Goal: Transaction & Acquisition: Book appointment/travel/reservation

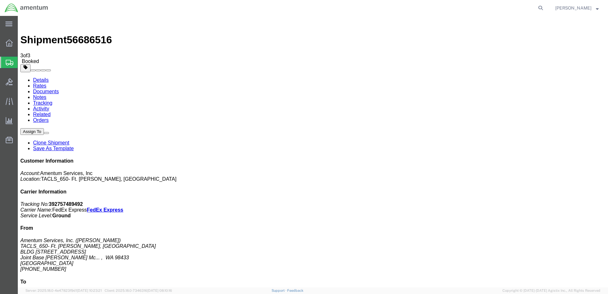
click at [10, 61] on icon at bounding box center [10, 63] width 8 height 6
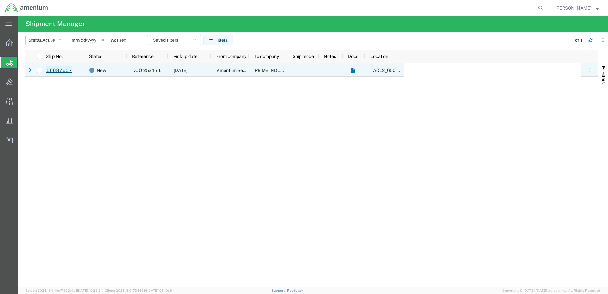
click at [59, 72] on link "56687657" at bounding box center [59, 70] width 26 height 10
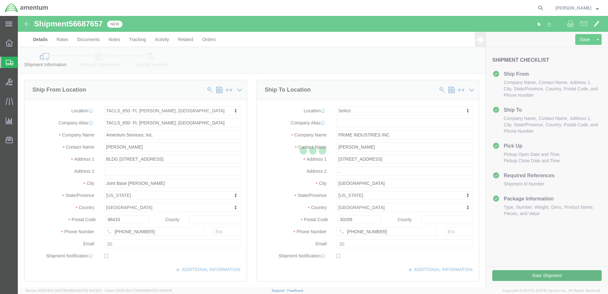
select select "42724"
select select
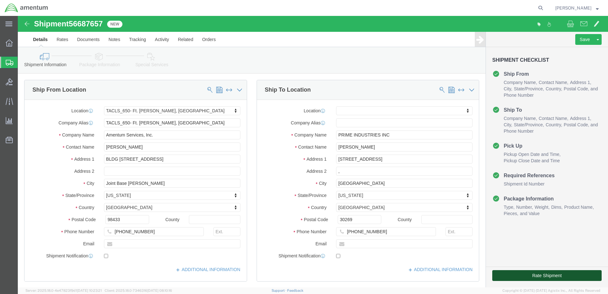
click button "Rate Shipment"
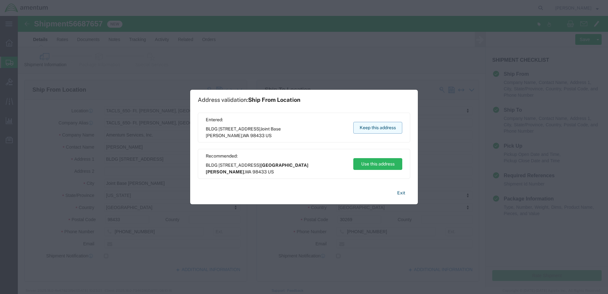
click at [384, 127] on button "Keep this address" at bounding box center [377, 128] width 49 height 12
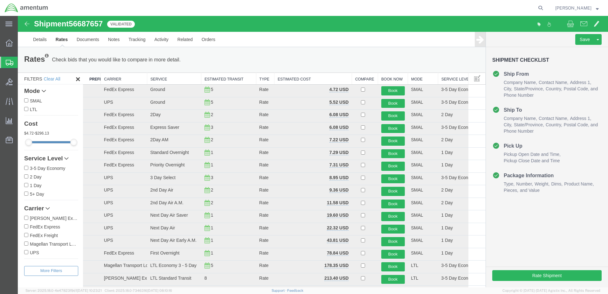
click at [27, 227] on input "FedEx Express" at bounding box center [26, 226] width 4 height 4
checkbox input "true"
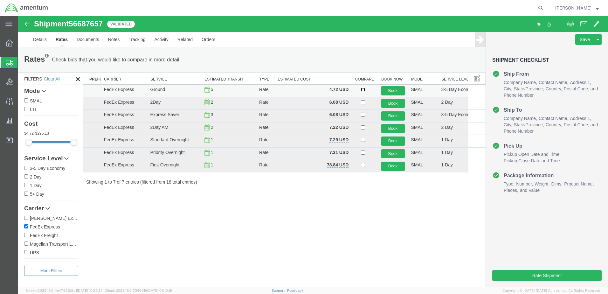
click at [361, 89] on input "checkbox" at bounding box center [363, 89] width 4 height 4
checkbox input "true"
click at [388, 88] on button "Book" at bounding box center [393, 90] width 24 height 9
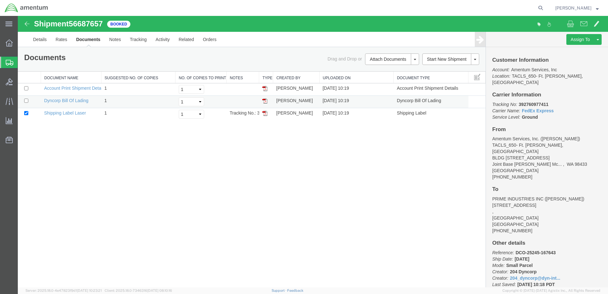
click at [265, 100] on img at bounding box center [264, 100] width 5 height 5
click at [264, 111] on img at bounding box center [264, 113] width 5 height 5
